Goal: Find specific page/section: Find specific page/section

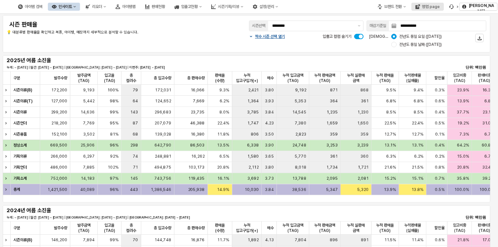
click at [433, 8] on div "영업 page" at bounding box center [431, 6] width 18 height 5
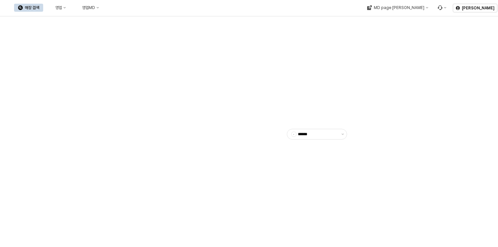
type input "******"
click at [53, 9] on icon "영업" at bounding box center [51, 7] width 5 height 5
click at [119, 21] on div "목표매출 달성현황" at bounding box center [131, 19] width 35 height 5
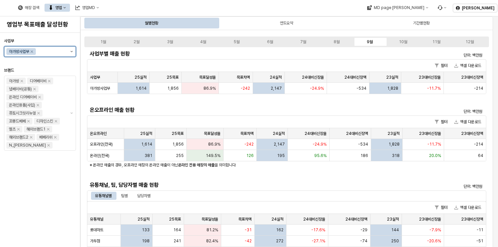
click at [72, 52] on icon "제안 사항 표시" at bounding box center [71, 51] width 3 height 1
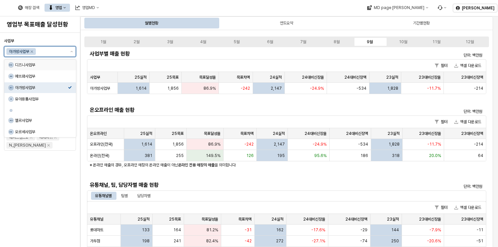
click at [32, 66] on div "디즈니사업부" at bounding box center [41, 64] width 53 height 5
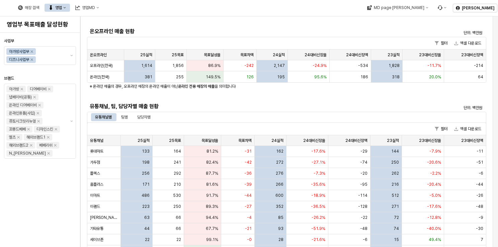
scroll to position [134, 0]
